Goal: Information Seeking & Learning: Learn about a topic

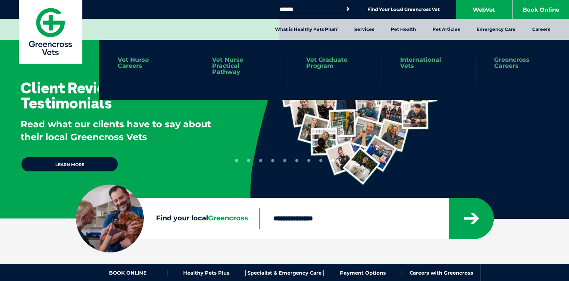
click at [132, 62] on link "Vet Nurse Careers" at bounding box center [146, 63] width 56 height 12
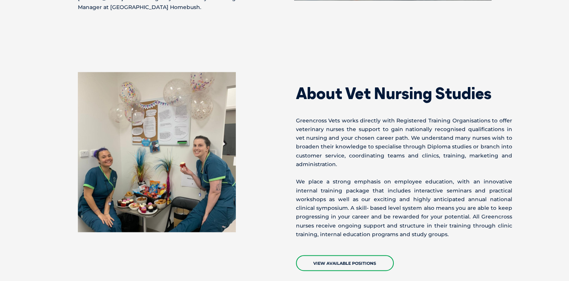
scroll to position [1030, 0]
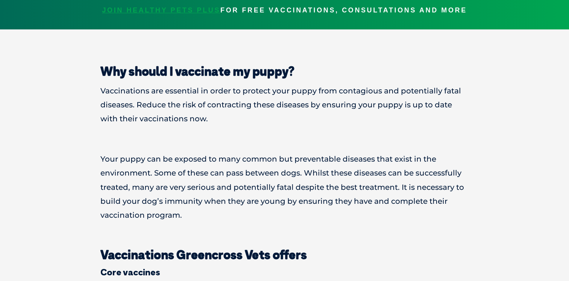
scroll to position [265, 0]
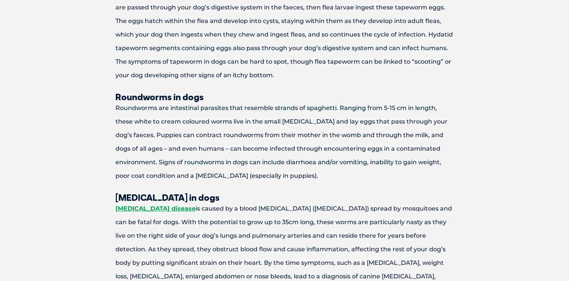
scroll to position [903, 0]
